Goal: Navigation & Orientation: Go to known website

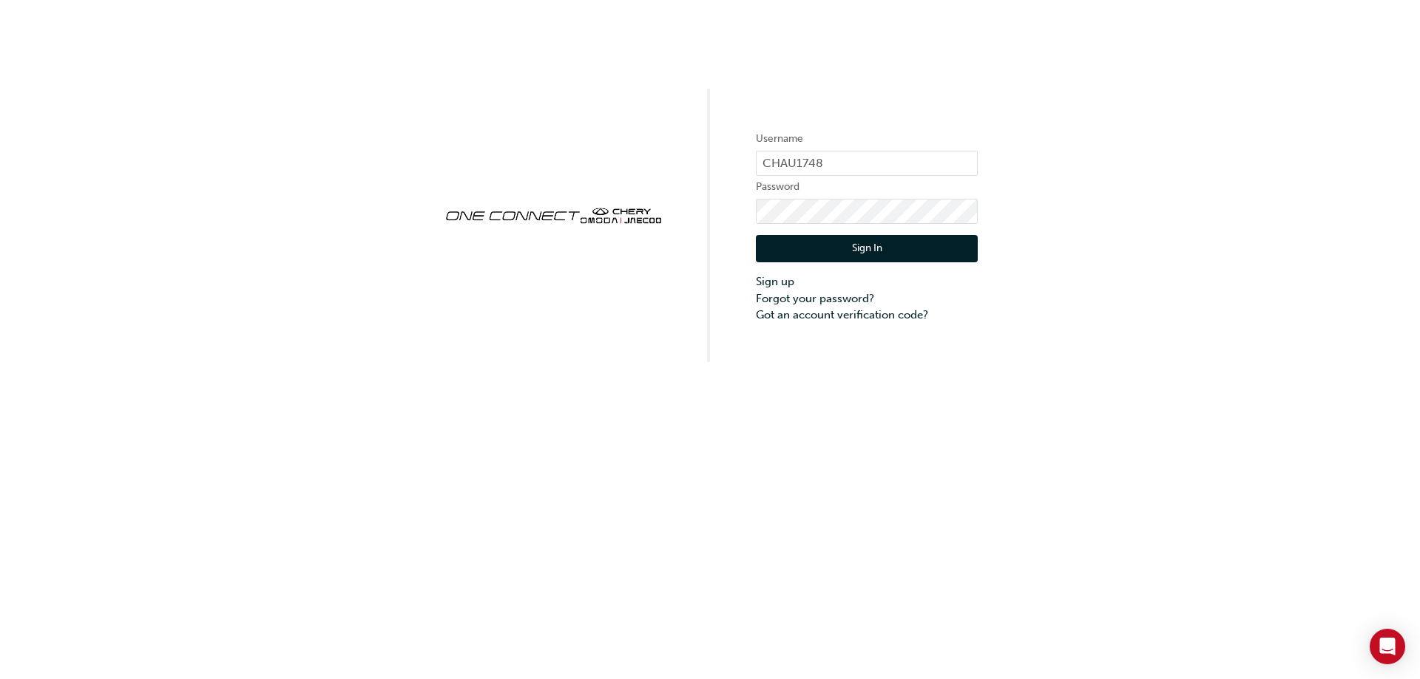
click at [912, 249] on button "Sign In" at bounding box center [867, 249] width 222 height 28
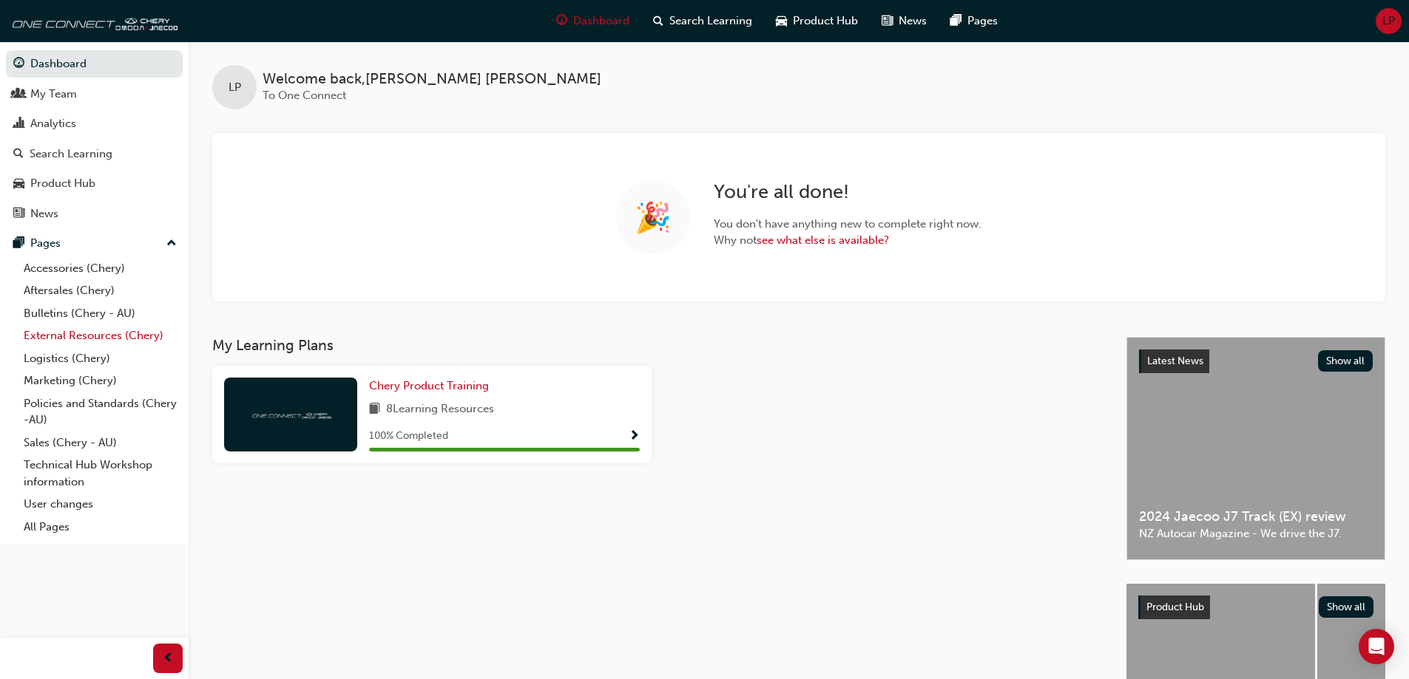
click at [81, 330] on link "External Resources (Chery)" at bounding box center [100, 336] width 165 height 23
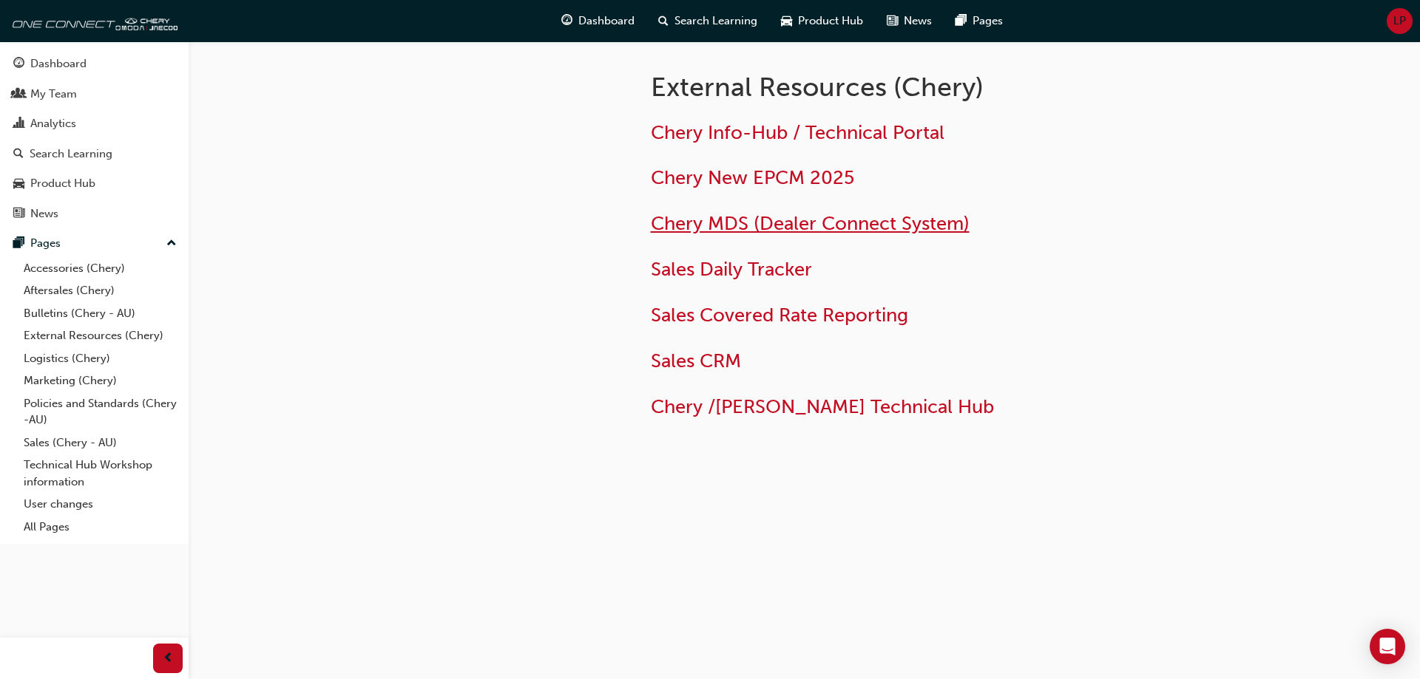
click at [705, 221] on span "Chery MDS (Dealer Connect System)" at bounding box center [810, 223] width 319 height 23
